Goal: Task Accomplishment & Management: Manage account settings

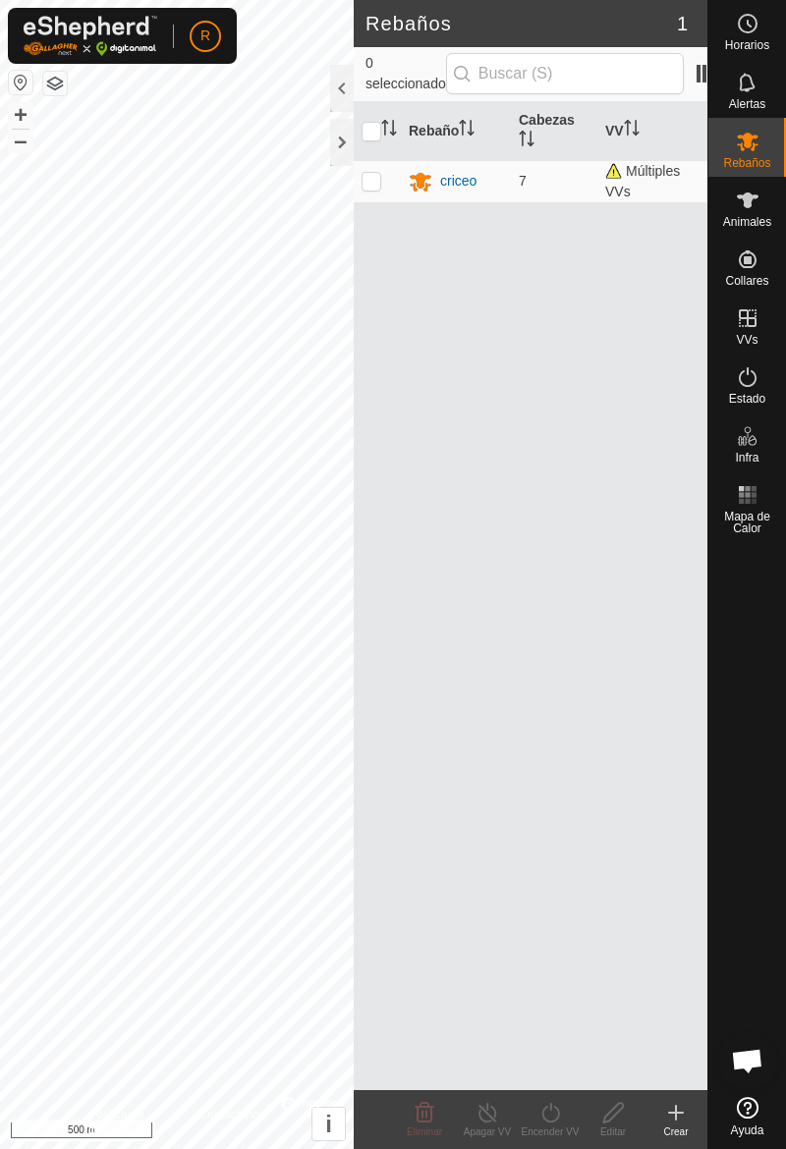
click at [755, 212] on es-animals-svg-icon at bounding box center [747, 200] width 35 height 31
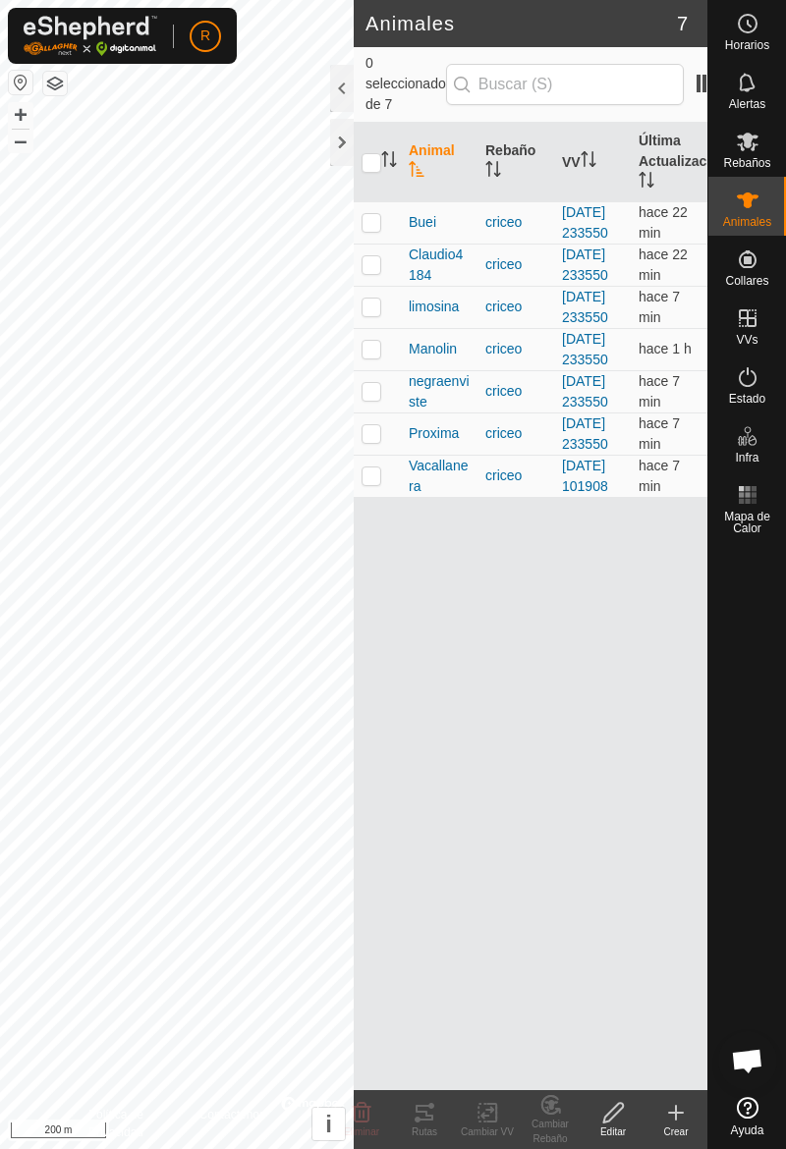
click at [380, 328] on td at bounding box center [376, 307] width 47 height 42
click at [433, 1128] on div "Rutas" at bounding box center [424, 1131] width 63 height 15
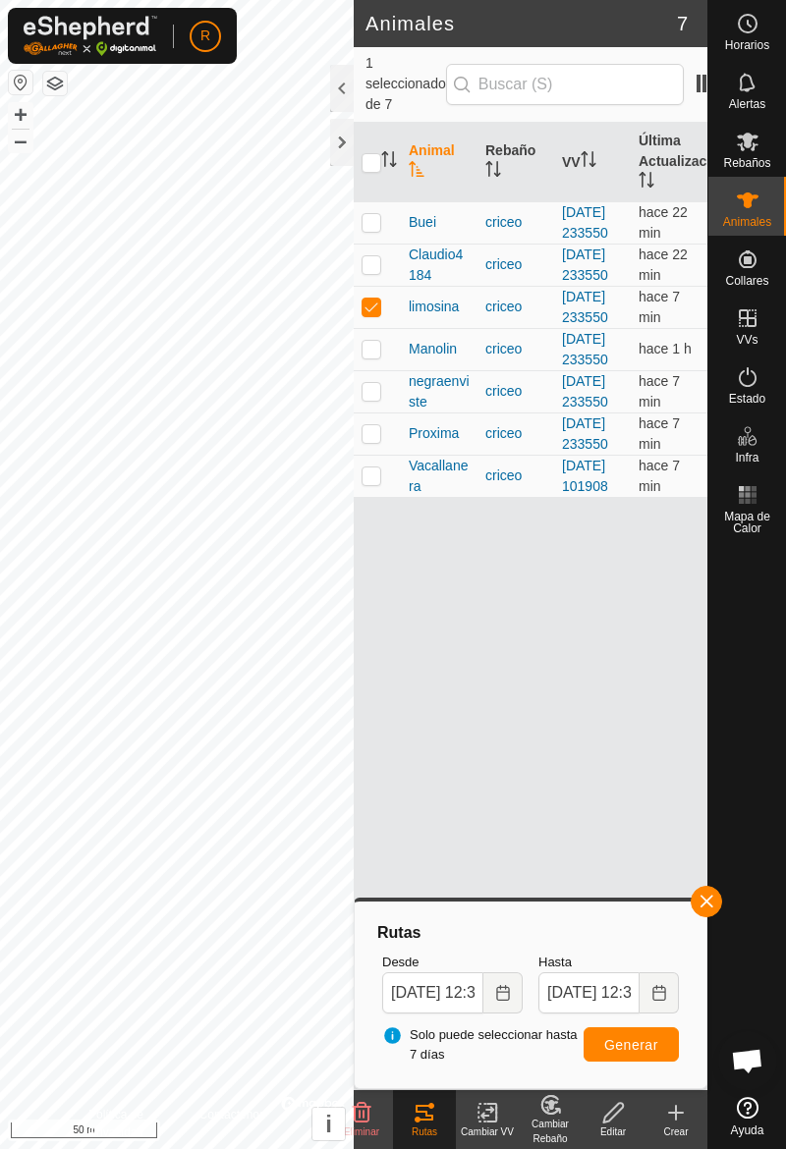
click at [379, 328] on td at bounding box center [376, 307] width 47 height 42
checkbox input "false"
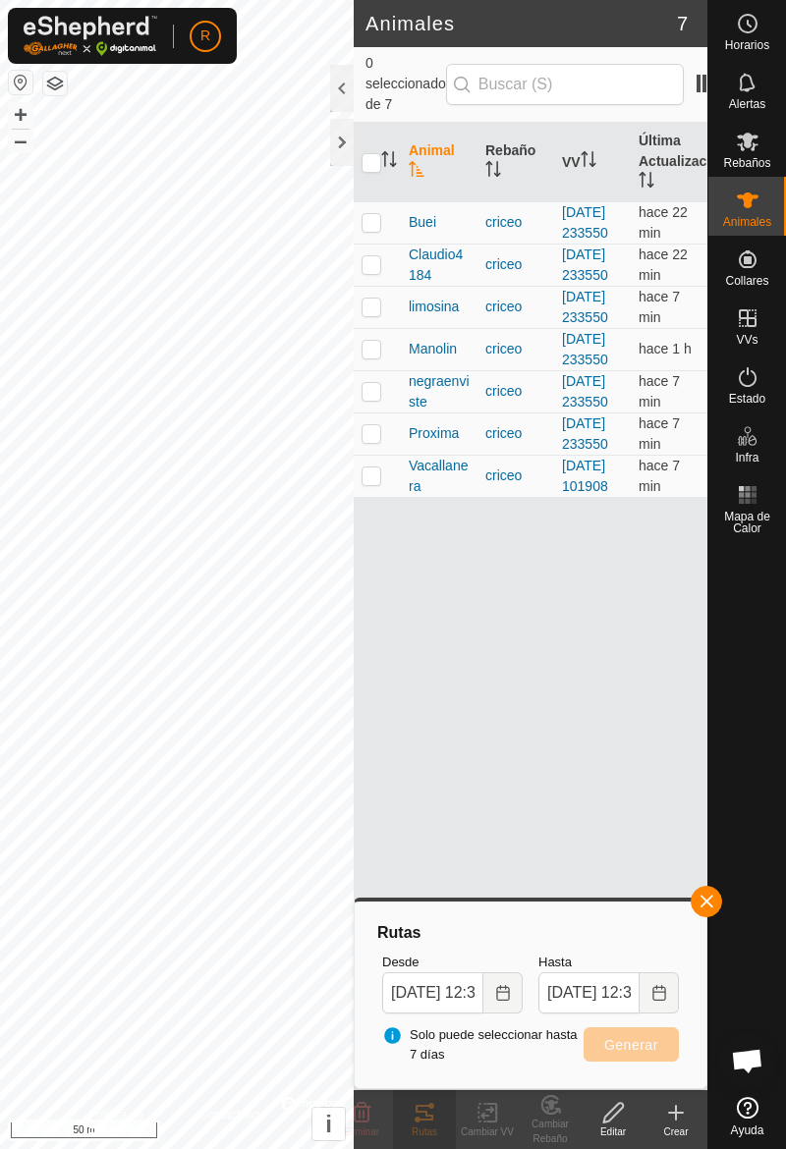
click at [383, 412] on td at bounding box center [376, 391] width 47 height 42
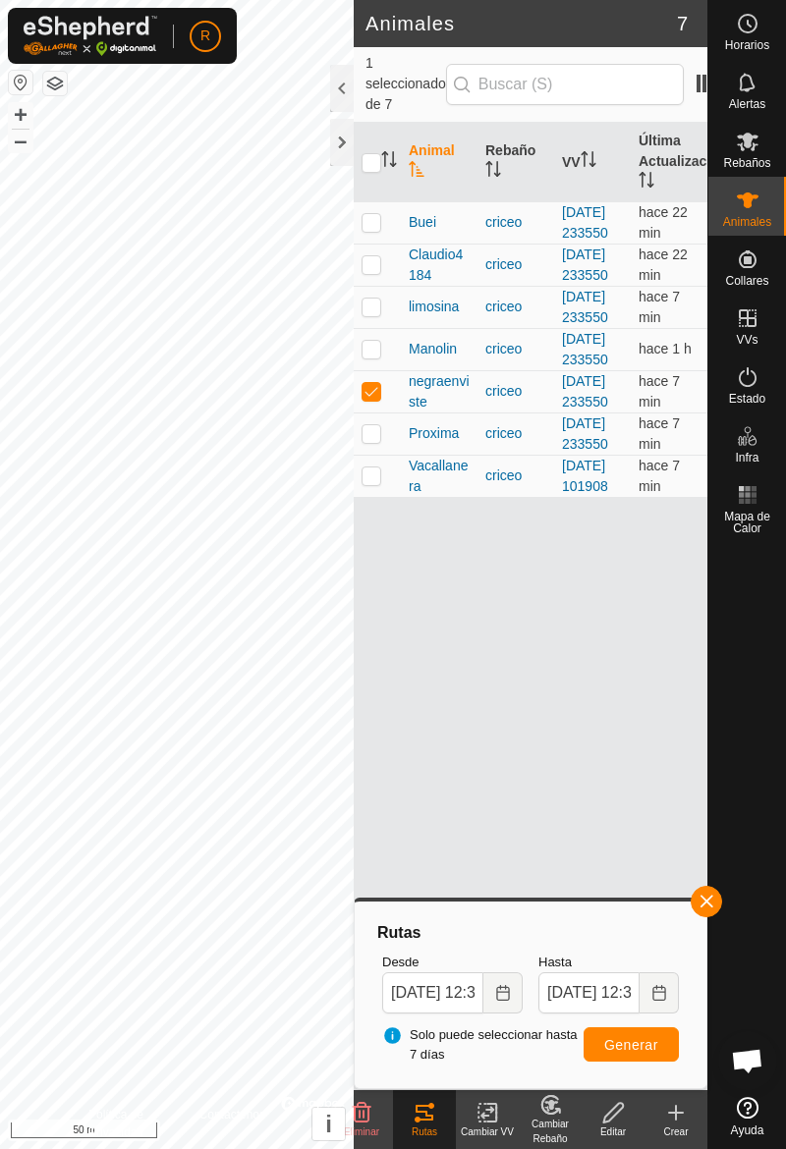
click at [378, 412] on td at bounding box center [376, 391] width 47 height 42
checkbox input "false"
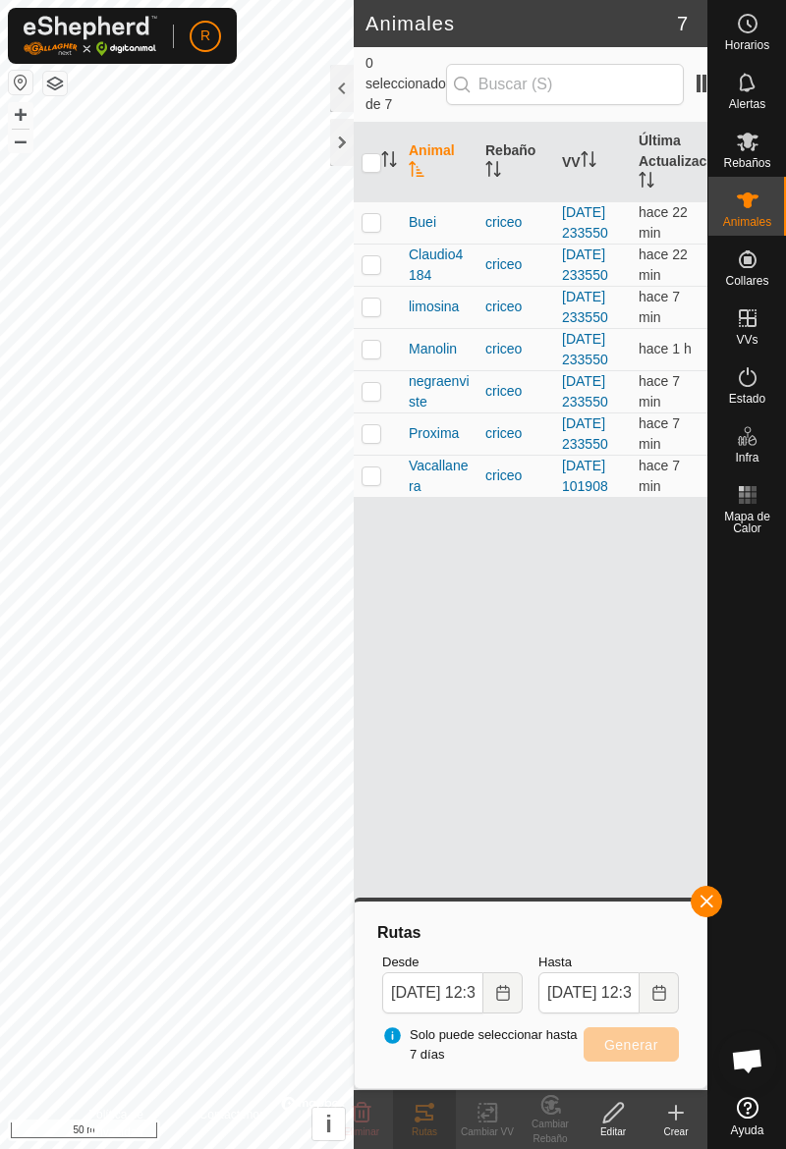
click at [383, 497] on td at bounding box center [376, 476] width 47 height 42
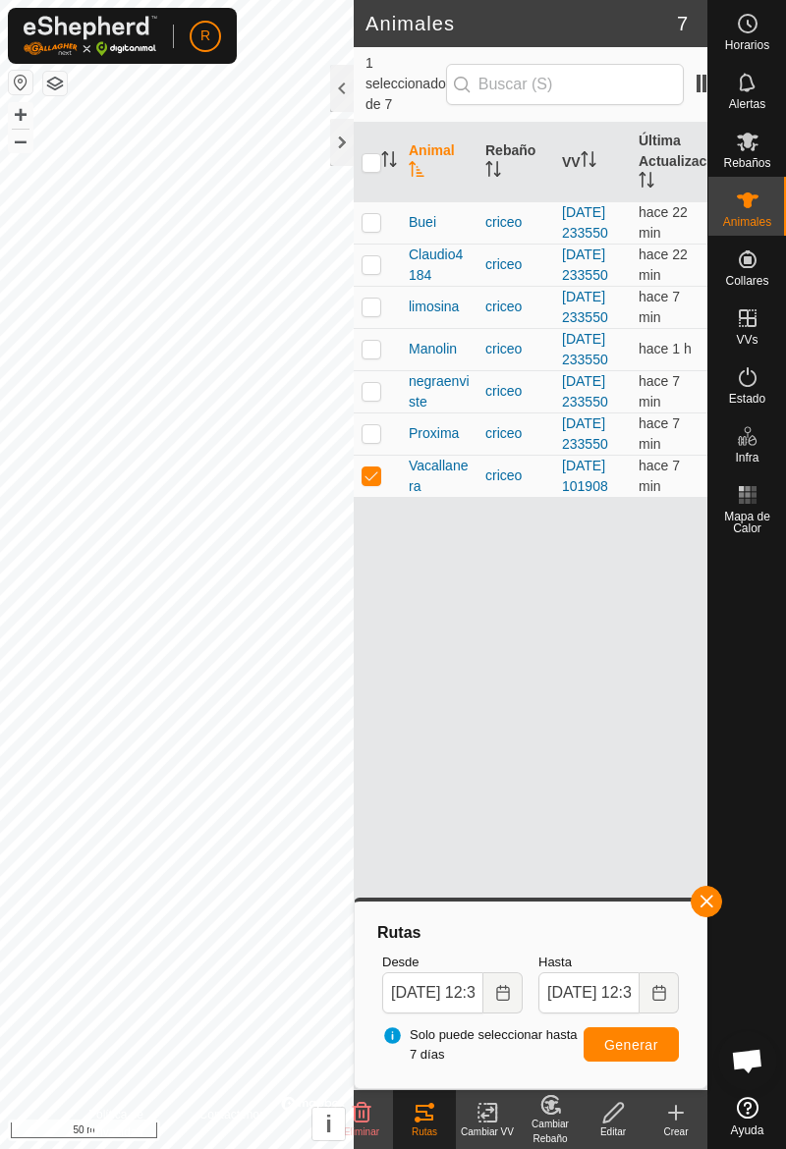
click at [386, 497] on td at bounding box center [376, 476] width 47 height 42
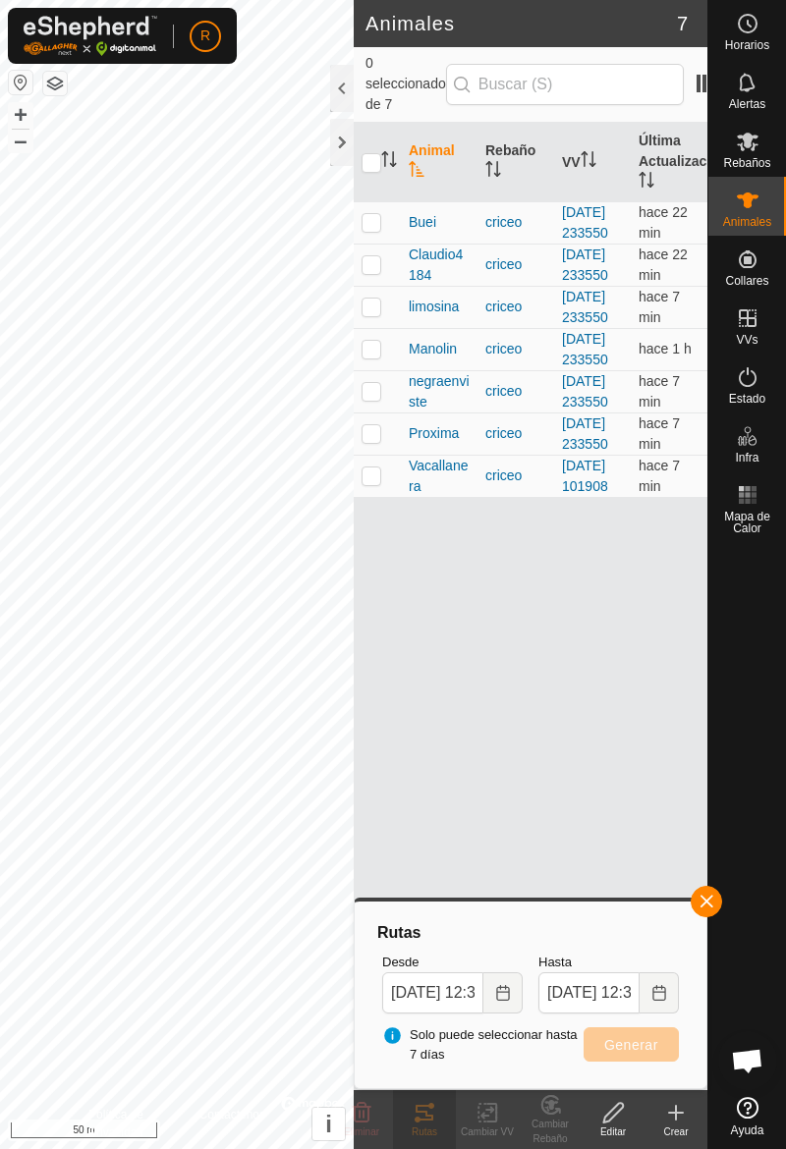
click at [717, 908] on button "button" at bounding box center [705, 901] width 31 height 31
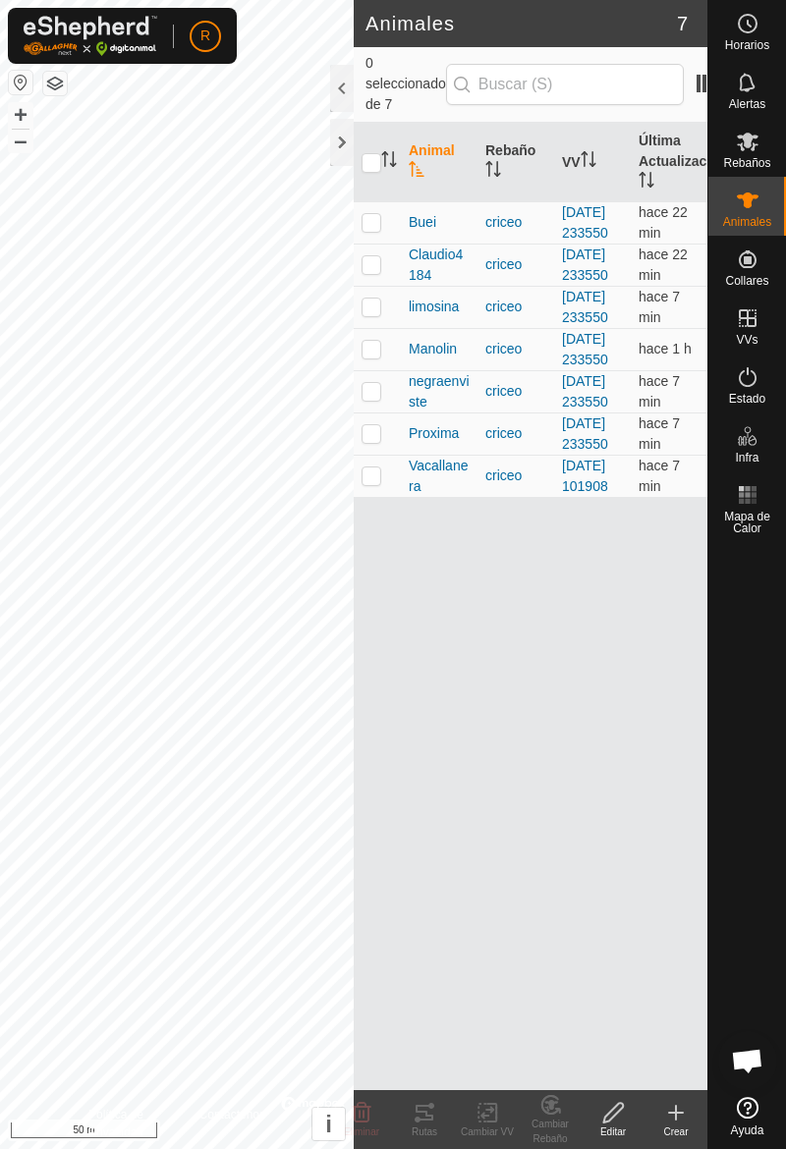
click at [381, 497] on td at bounding box center [376, 476] width 47 height 42
click at [380, 497] on td at bounding box center [376, 476] width 47 height 42
checkbox input "false"
click at [387, 455] on td at bounding box center [376, 433] width 47 height 42
click at [384, 455] on td at bounding box center [376, 433] width 47 height 42
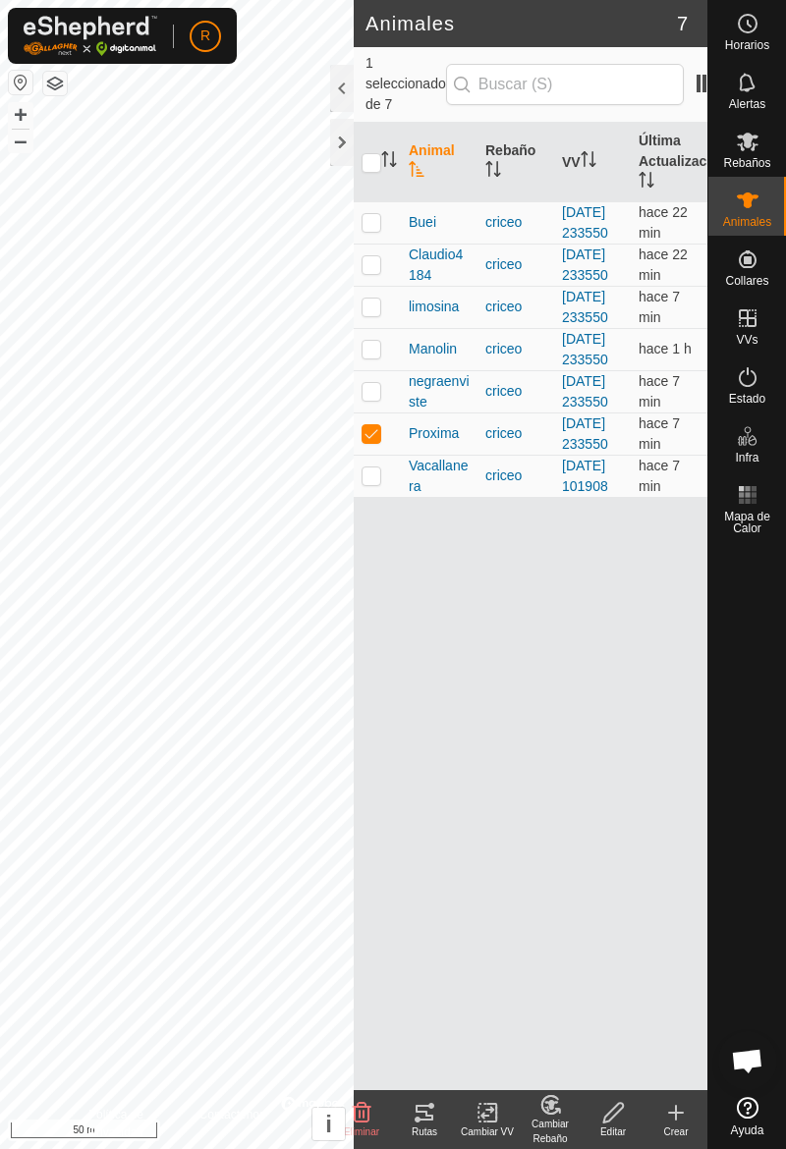
checkbox input "false"
click at [381, 412] on td at bounding box center [376, 391] width 47 height 42
click at [385, 412] on td at bounding box center [376, 391] width 47 height 42
checkbox input "false"
click at [381, 370] on td at bounding box center [376, 349] width 47 height 42
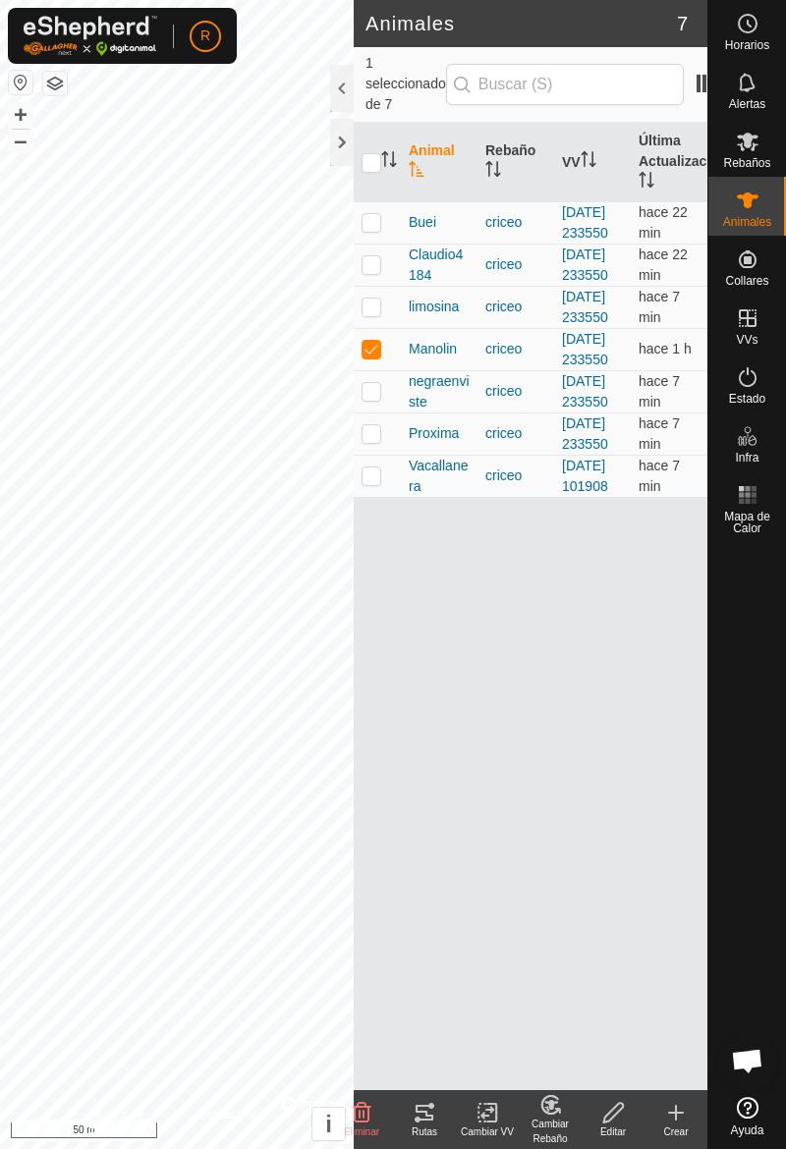
click at [389, 370] on td at bounding box center [376, 349] width 47 height 42
checkbox input "false"
click at [378, 328] on td at bounding box center [376, 307] width 47 height 42
click at [384, 328] on td at bounding box center [376, 307] width 47 height 42
checkbox input "false"
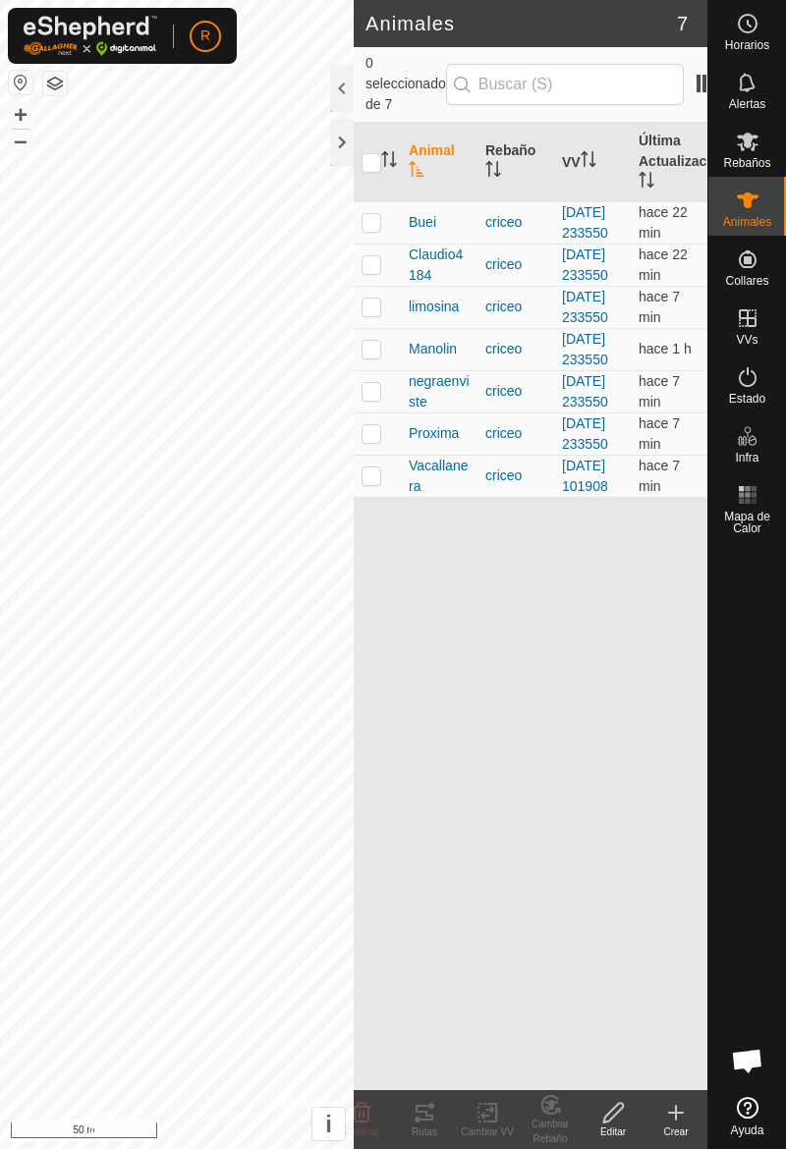
click at [389, 286] on td at bounding box center [376, 265] width 47 height 42
click at [381, 286] on td at bounding box center [376, 265] width 47 height 42
checkbox input "false"
click at [387, 244] on td at bounding box center [376, 222] width 47 height 42
click at [428, 1120] on icon at bounding box center [424, 1113] width 24 height 24
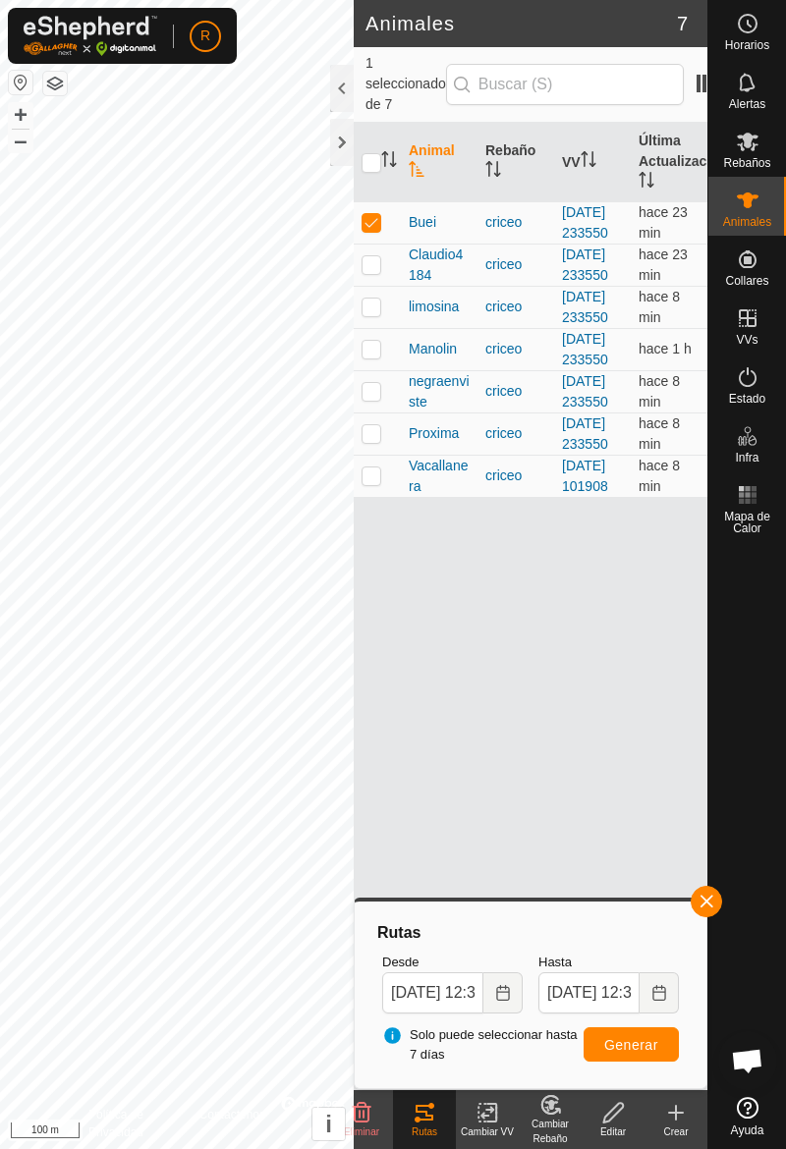
click at [387, 241] on td at bounding box center [376, 222] width 47 height 42
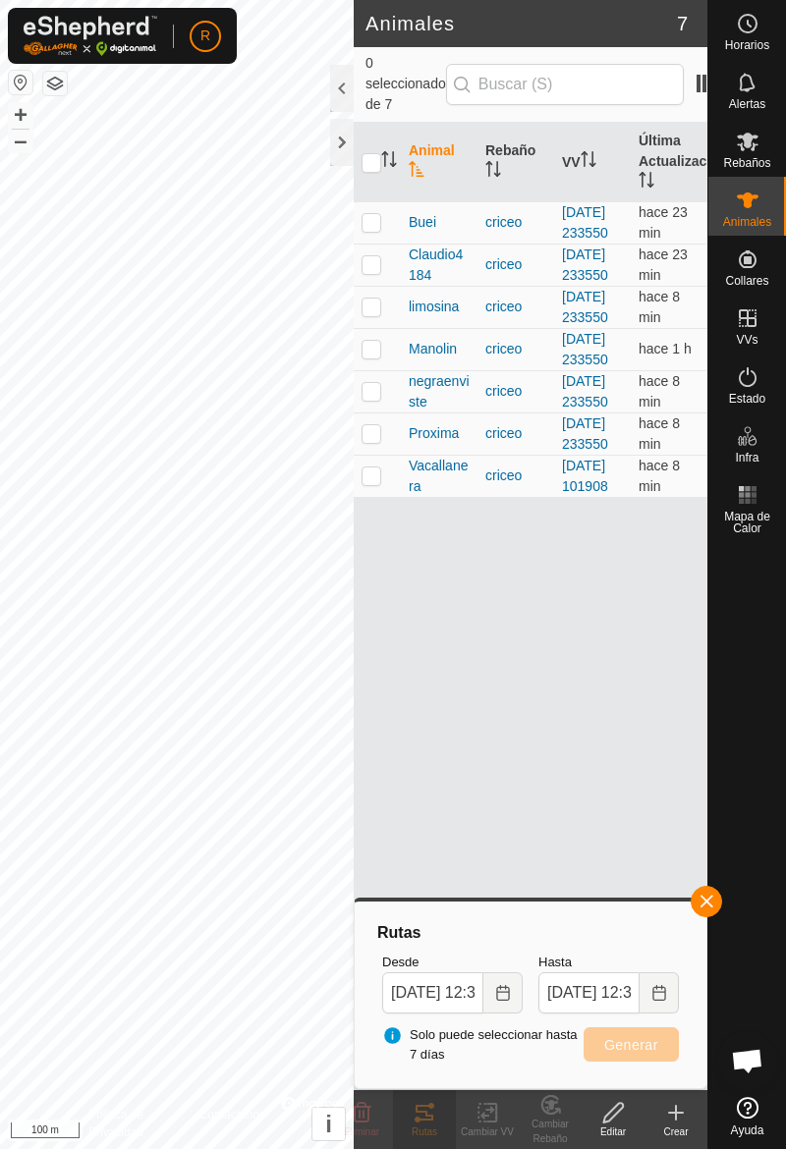
checkbox input "false"
click at [717, 900] on button "button" at bounding box center [705, 901] width 31 height 31
